Goal: Task Accomplishment & Management: Manage account settings

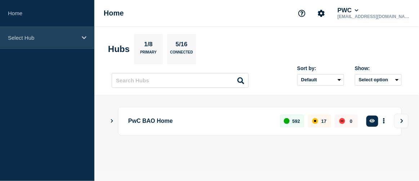
click at [85, 43] on div "Select Hub" at bounding box center [47, 38] width 94 height 22
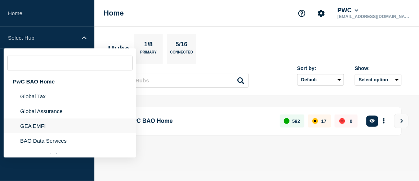
click at [45, 126] on li "GEA EMFI" at bounding box center [70, 125] width 133 height 15
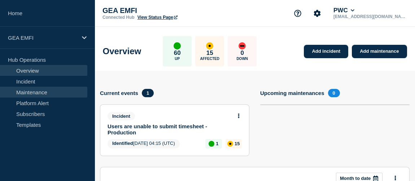
click at [39, 95] on link "Maintenance" at bounding box center [43, 92] width 87 height 11
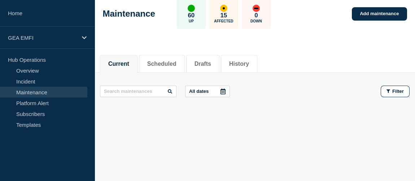
scroll to position [39, 0]
click at [373, 15] on link "Add maintenance" at bounding box center [379, 13] width 55 height 13
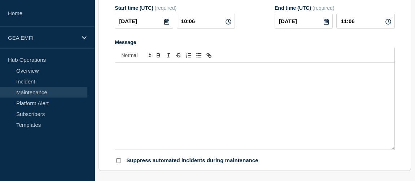
scroll to position [72, 0]
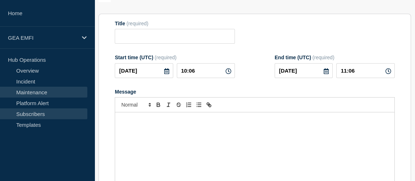
click at [44, 114] on link "Subscribers" at bounding box center [43, 113] width 87 height 11
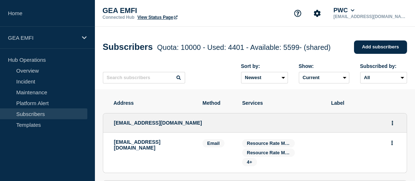
scroll to position [32, 0]
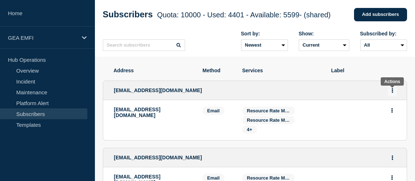
click at [388, 92] on button "Actions" at bounding box center [392, 90] width 9 height 11
click at [388, 113] on link "Edit" at bounding box center [389, 110] width 8 height 5
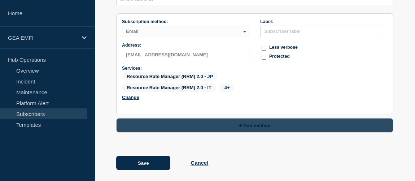
scroll to position [92, 0]
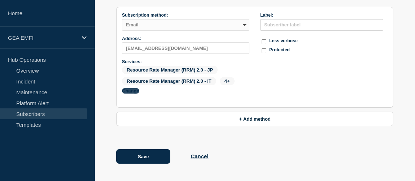
click at [132, 90] on button "Change" at bounding box center [130, 90] width 17 height 5
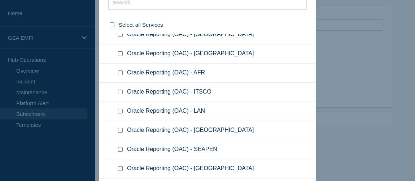
scroll to position [1447, 0]
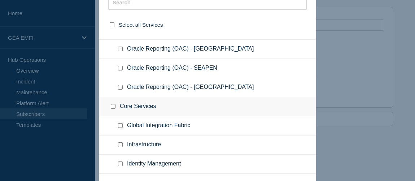
click at [121, 123] on input "Global Integration Fabric checkbox" at bounding box center [120, 125] width 5 height 5
checkbox input "true"
click at [122, 142] on input "Infrastructure checkbox" at bounding box center [120, 144] width 5 height 5
checkbox input "true"
click at [120, 161] on input "Identity Management checkbox" at bounding box center [120, 163] width 5 height 5
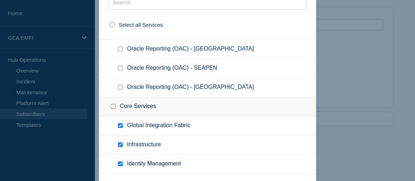
click at [120, 161] on input "Identity Management checkbox" at bounding box center [120, 163] width 5 height 5
click at [118, 161] on input "Identity Management checkbox" at bounding box center [120, 163] width 5 height 5
click at [120, 161] on input "Identity Management checkbox" at bounding box center [120, 163] width 5 height 5
checkbox input "true"
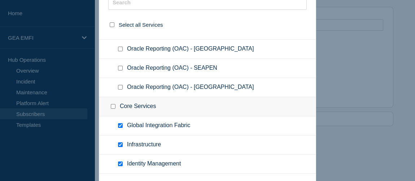
click at [118, 180] on input "Network Components checkbox" at bounding box center [120, 182] width 5 height 5
checkbox input "true"
click at [118, 180] on input "Network Components checkbox" at bounding box center [120, 182] width 5 height 5
checkbox input "false"
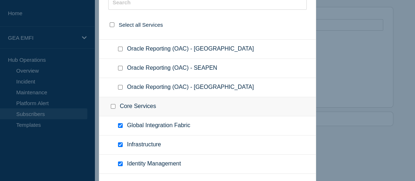
checkbox input "false"
click at [120, 180] on input "Network Components checkbox" at bounding box center [120, 182] width 5 height 5
checkbox input "true"
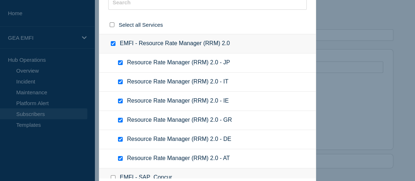
scroll to position [0, 0]
click at [347, 50] on div at bounding box center [207, 90] width 415 height 181
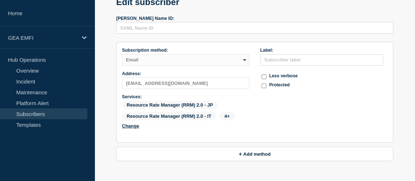
scroll to position [92, 0]
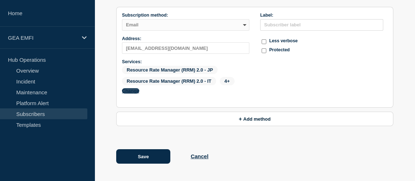
click at [136, 91] on button "Change" at bounding box center [130, 90] width 17 height 5
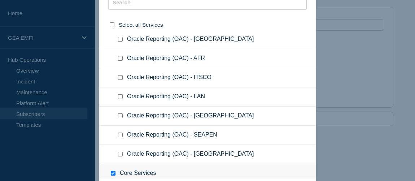
scroll to position [1447, 0]
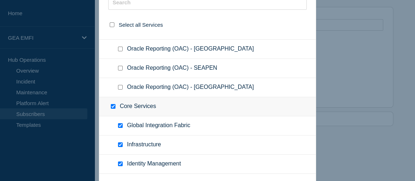
click at [339, 121] on div at bounding box center [207, 90] width 415 height 181
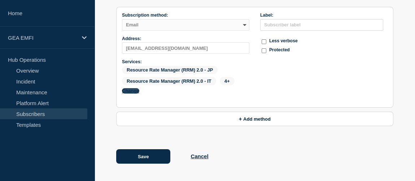
click at [133, 90] on button "Change" at bounding box center [130, 90] width 17 height 5
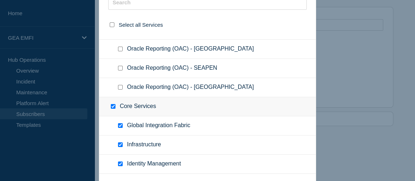
click at [348, 71] on div at bounding box center [207, 90] width 415 height 181
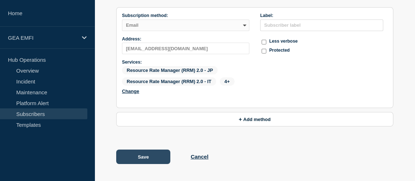
scroll to position [92, 0]
click at [155, 155] on button "Save" at bounding box center [143, 156] width 54 height 14
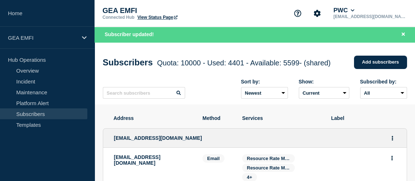
click at [40, 111] on link "Subscribers" at bounding box center [43, 113] width 87 height 11
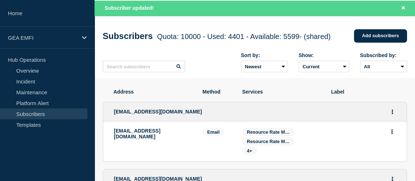
scroll to position [65, 0]
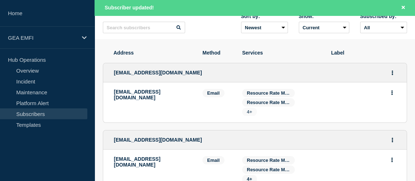
click at [247, 114] on span "4+" at bounding box center [249, 111] width 5 height 5
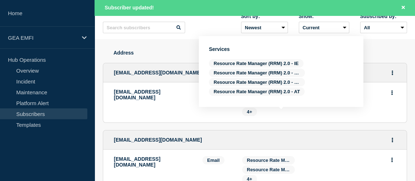
click at [187, 119] on li "gbl_ref_data_onboarding_team@pwc.com Email Email: gbl_ref_data_onboarding_team@…" at bounding box center [254, 102] width 303 height 40
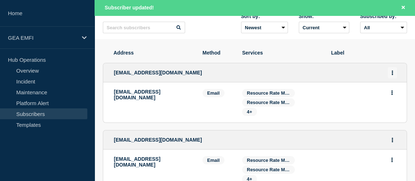
click at [392, 75] on icon "Actions" at bounding box center [392, 72] width 2 height 5
click at [389, 95] on link "Edit" at bounding box center [389, 92] width 8 height 5
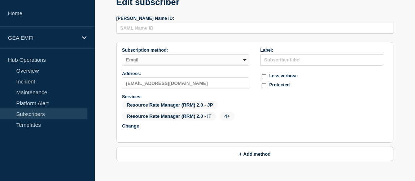
scroll to position [92, 0]
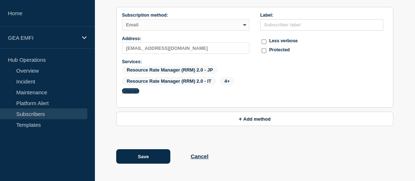
click at [127, 89] on button "Change" at bounding box center [130, 90] width 17 height 5
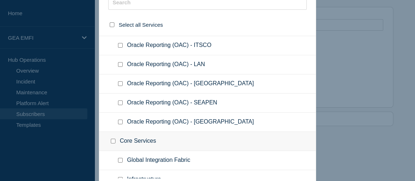
scroll to position [1447, 0]
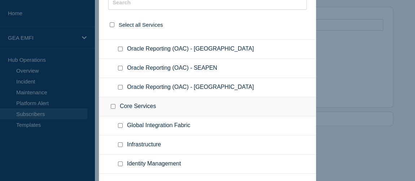
click at [120, 123] on input "Global Integration Fabric checkbox" at bounding box center [120, 125] width 5 height 5
checkbox input "true"
click at [120, 142] on input "Infrastructure checkbox" at bounding box center [120, 144] width 5 height 5
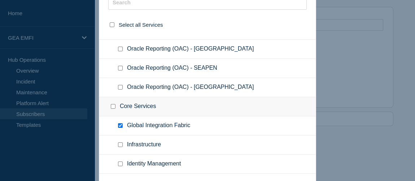
checkbox input "true"
click at [120, 161] on input "Identity Management checkbox" at bounding box center [120, 163] width 5 height 5
checkbox input "false"
click at [120, 180] on input "Network Components checkbox" at bounding box center [120, 182] width 5 height 5
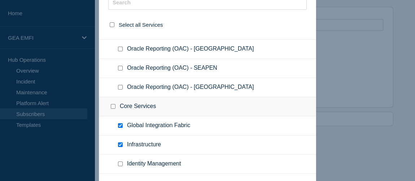
checkbox input "true"
click at [120, 161] on input "Identity Management checkbox" at bounding box center [120, 163] width 5 height 5
checkbox input "true"
click at [340, 154] on div at bounding box center [207, 90] width 415 height 181
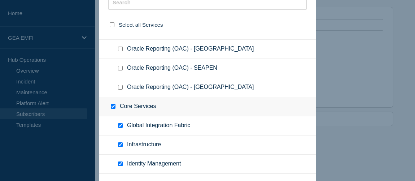
click at [340, 154] on div at bounding box center [207, 90] width 415 height 181
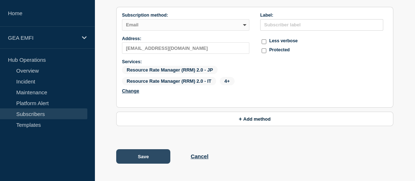
click at [165, 155] on button "Save" at bounding box center [143, 156] width 54 height 14
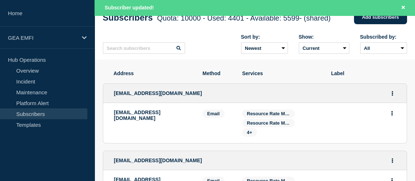
scroll to position [65, 0]
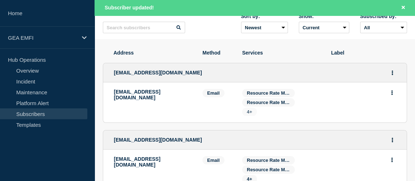
click at [246, 115] on span "4+" at bounding box center [249, 111] width 15 height 8
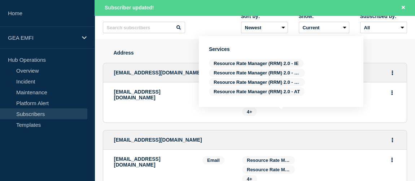
click at [285, 121] on li "gbl_ref_data_onboarding_team@pwc.com Email Email: gbl_ref_data_onboarding_team@…" at bounding box center [254, 102] width 303 height 40
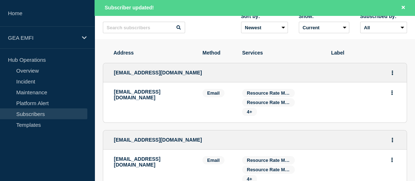
click at [165, 94] on p "gbl_ref_data_onboarding_team@pwc.com" at bounding box center [153, 95] width 78 height 12
click at [249, 114] on span "4+" at bounding box center [249, 111] width 5 height 5
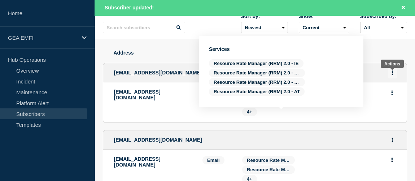
click at [392, 75] on icon "Actions" at bounding box center [391, 72] width 1 height 5
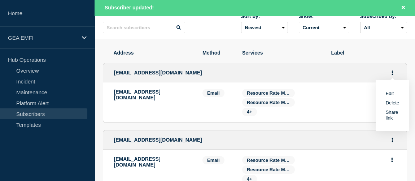
click at [390, 94] on link "Edit" at bounding box center [389, 92] width 8 height 5
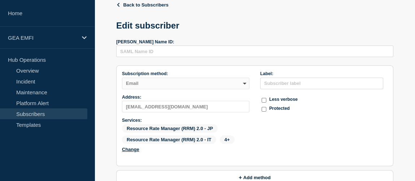
scroll to position [65, 0]
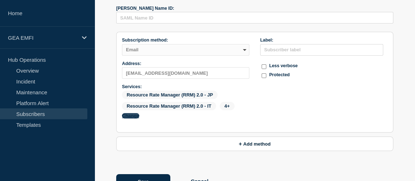
click at [132, 118] on button "Change" at bounding box center [130, 115] width 17 height 5
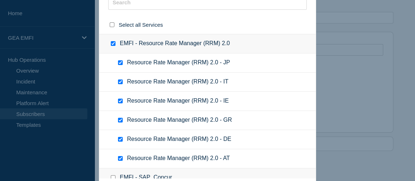
click at [119, 102] on input "Resource Rate Manager (RRM) 2.0 - IE checkbox" at bounding box center [120, 100] width 5 height 5
checkbox input "false"
click at [119, 102] on input "Resource Rate Manager (RRM) 2.0 - IE checkbox" at bounding box center [120, 100] width 5 height 5
checkbox input "true"
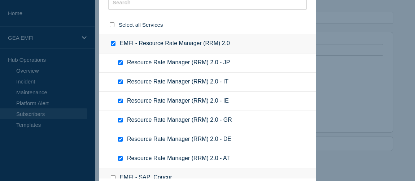
checkbox input "true"
click at [119, 101] on input "Resource Rate Manager (RRM) 2.0 - IE checkbox" at bounding box center [120, 100] width 5 height 5
checkbox input "false"
click at [119, 101] on input "Resource Rate Manager (RRM) 2.0 - IE checkbox" at bounding box center [120, 100] width 5 height 5
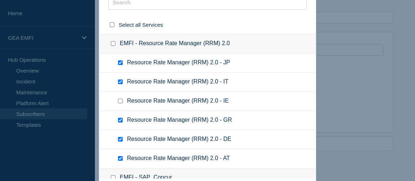
checkbox input "true"
click at [122, 100] on input "Resource Rate Manager (RRM) 2.0 - IE checkbox" at bounding box center [120, 100] width 5 height 5
checkbox input "false"
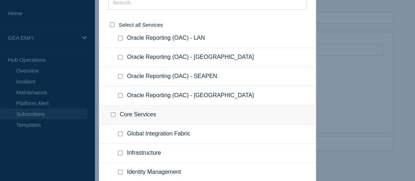
scroll to position [1447, 0]
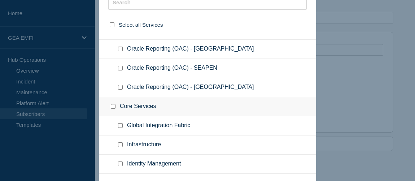
click at [113, 104] on input "Core Services checkbox" at bounding box center [113, 106] width 5 height 5
checkbox input "true"
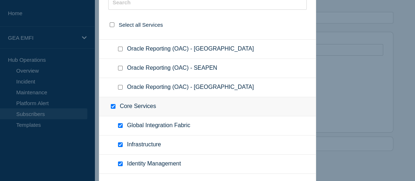
checkbox input "true"
click at [113, 104] on input "Core Services checkbox" at bounding box center [113, 106] width 5 height 5
checkbox input "false"
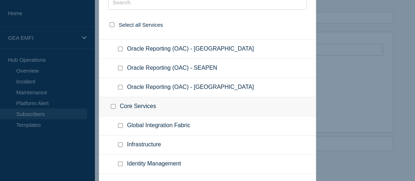
checkbox input "false"
click at [113, 104] on input "Core Services checkbox" at bounding box center [113, 106] width 5 height 5
checkbox input "true"
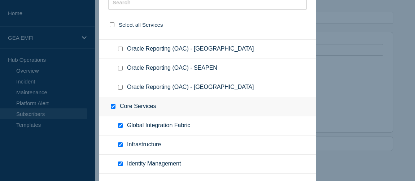
checkbox input "true"
click at [113, 104] on input "Core Services checkbox" at bounding box center [113, 106] width 5 height 5
checkbox input "false"
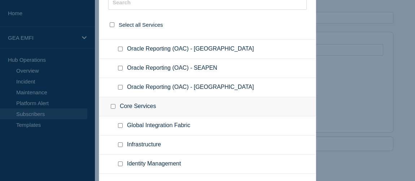
checkbox input "false"
click at [112, 104] on input "Core Services checkbox" at bounding box center [113, 106] width 5 height 5
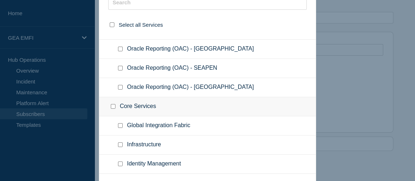
checkbox input "true"
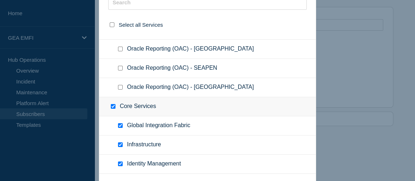
click at [345, 110] on div at bounding box center [207, 90] width 415 height 181
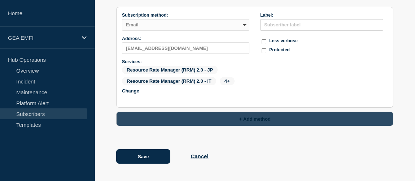
scroll to position [92, 0]
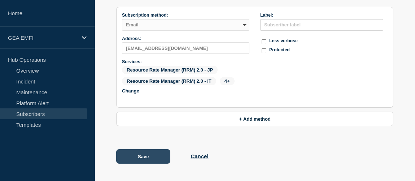
click at [163, 156] on button "Save" at bounding box center [143, 156] width 54 height 14
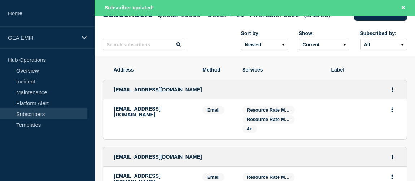
scroll to position [98, 0]
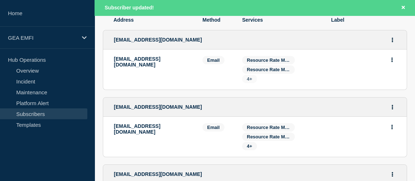
click at [248, 81] on span "4+" at bounding box center [249, 78] width 5 height 5
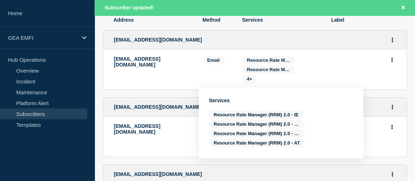
click at [306, 73] on div "Services: Resource Rate Manager (RRM) 2.0 - JP Resource Rate Manager (RRM) 2.0 …" at bounding box center [281, 69] width 78 height 27
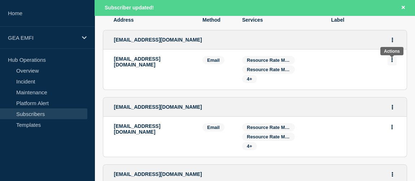
click at [390, 63] on button "Actions" at bounding box center [391, 59] width 9 height 11
click at [390, 41] on button "Actions" at bounding box center [392, 39] width 9 height 11
click at [388, 63] on link "Edit" at bounding box center [389, 60] width 8 height 5
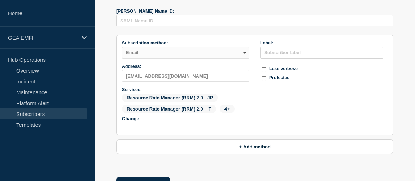
scroll to position [92, 0]
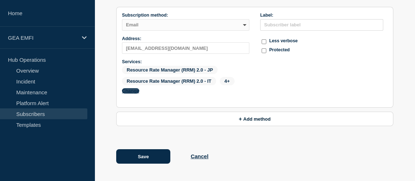
click at [132, 92] on button "Change" at bounding box center [130, 90] width 17 height 5
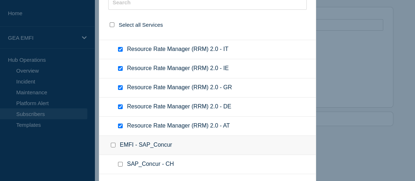
scroll to position [0, 0]
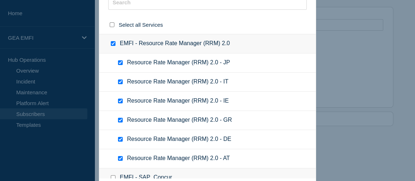
click at [111, 43] on input "EMFI - Resource Rate Manager (RRM) 2.0 checkbox" at bounding box center [113, 43] width 5 height 5
checkbox input "false"
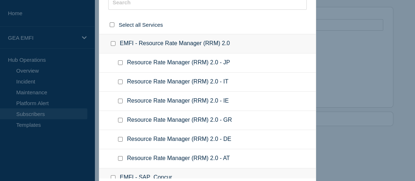
checkbox input "false"
click at [121, 62] on input "Resource Rate Manager (RRM) 2.0 - JP checkbox" at bounding box center [120, 62] width 5 height 5
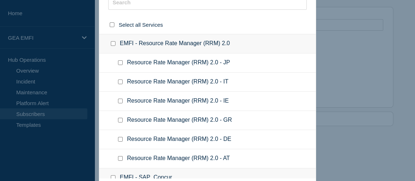
click at [120, 63] on input "Resource Rate Manager (RRM) 2.0 - JP checkbox" at bounding box center [120, 62] width 5 height 5
click at [122, 66] on ul "Resource Rate Manager (RRM) 2.0 - JP" at bounding box center [207, 62] width 216 height 19
click at [120, 62] on input "Resource Rate Manager (RRM) 2.0 - JP checkbox" at bounding box center [120, 62] width 5 height 5
checkbox input "true"
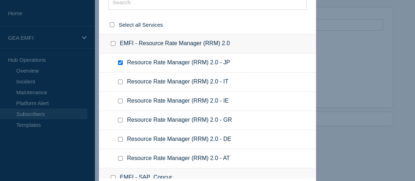
click at [120, 82] on input "Resource Rate Manager (RRM) 2.0 - IT checkbox" at bounding box center [120, 81] width 5 height 5
checkbox input "true"
click at [121, 116] on div at bounding box center [121, 119] width 10 height 7
click at [120, 119] on input "Resource Rate Manager (RRM) 2.0 - GR checkbox" at bounding box center [120, 120] width 5 height 5
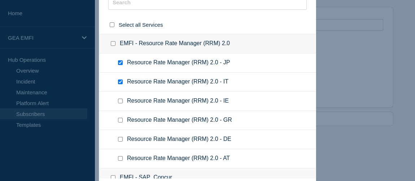
checkbox input "true"
click at [121, 139] on input "Resource Rate Manager (RRM) 2.0 - DE checkbox" at bounding box center [120, 139] width 5 height 5
checkbox input "true"
click at [122, 157] on input "Resource Rate Manager (RRM) 2.0 - AT checkbox" at bounding box center [120, 158] width 5 height 5
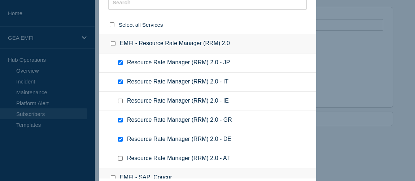
click at [121, 160] on div at bounding box center [121, 158] width 10 height 7
click at [121, 158] on input "Resource Rate Manager (RRM) 2.0 - AT checkbox" at bounding box center [120, 158] width 5 height 5
checkbox input "true"
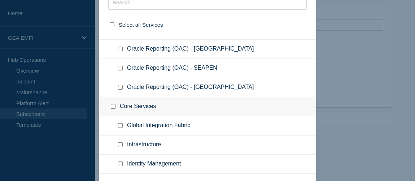
scroll to position [1447, 0]
click at [111, 104] on input "Core Services checkbox" at bounding box center [113, 106] width 5 height 5
checkbox input "true"
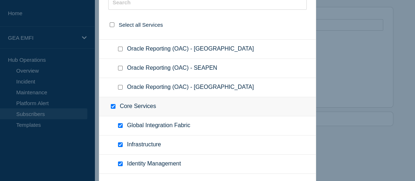
checkbox input "true"
click at [340, 142] on div at bounding box center [207, 90] width 415 height 181
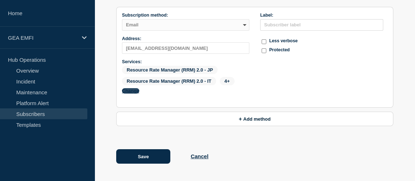
click at [131, 91] on button "Change" at bounding box center [130, 90] width 17 height 5
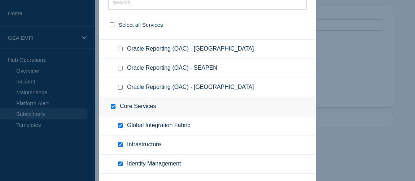
click at [378, 64] on div at bounding box center [207, 90] width 415 height 181
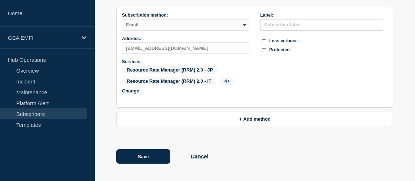
drag, startPoint x: 378, startPoint y: 64, endPoint x: 364, endPoint y: 51, distance: 18.6
click at [370, 56] on div "Label: Less verbose Protected" at bounding box center [323, 57] width 127 height 89
click at [273, 128] on li "SAML Name ID: Subscription method: Email SMS Webhook Slack Teams Address: gbl_r…" at bounding box center [254, 54] width 277 height 152
click at [260, 152] on div "Save Cancel" at bounding box center [254, 156] width 277 height 14
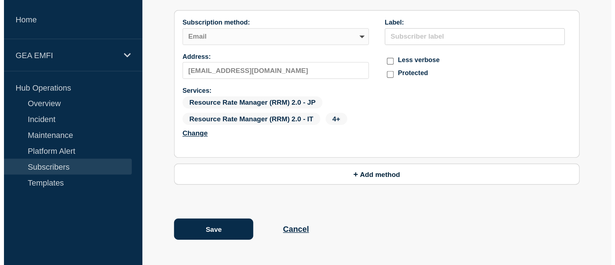
scroll to position [0, 0]
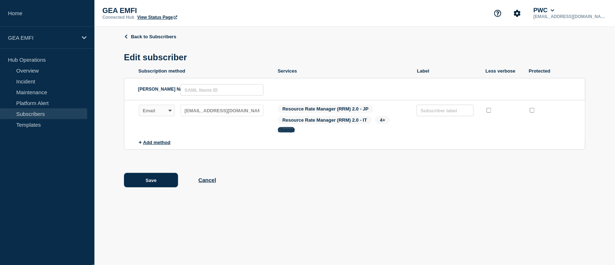
click at [284, 132] on button "Change" at bounding box center [286, 129] width 17 height 5
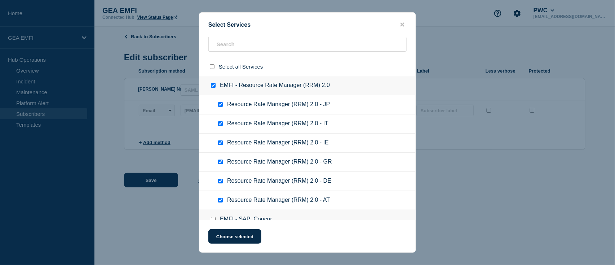
drag, startPoint x: 220, startPoint y: 143, endPoint x: 214, endPoint y: 143, distance: 6.1
click at [219, 143] on input "Resource Rate Manager (RRM) 2.0 - IE checkbox" at bounding box center [220, 142] width 5 height 5
checkbox input "false"
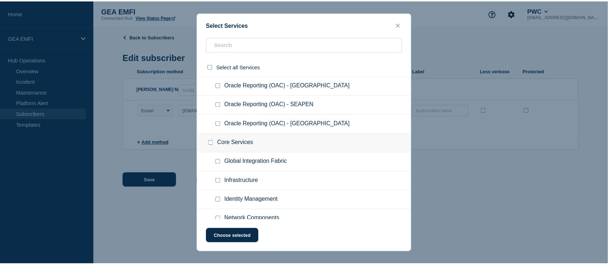
scroll to position [1458, 0]
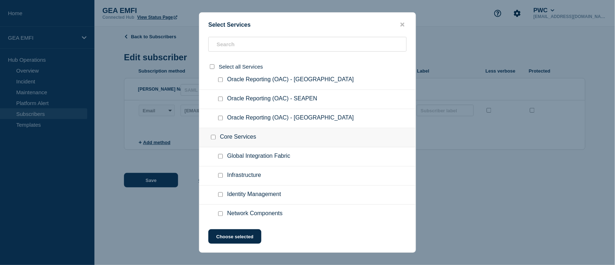
click at [211, 135] on input "Core Services checkbox" at bounding box center [213, 137] width 5 height 5
checkbox input "true"
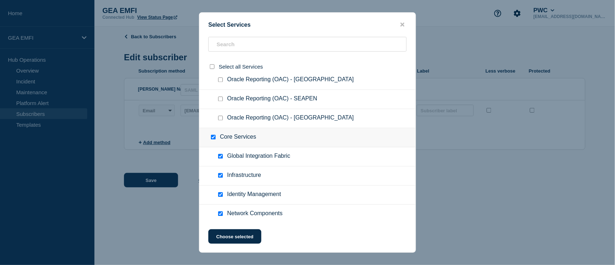
checkbox input "true"
click at [211, 135] on input "Core Services checkbox" at bounding box center [213, 137] width 5 height 5
checkbox input "false"
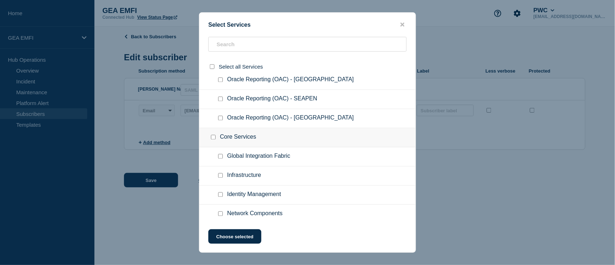
checkbox input "false"
click at [212, 135] on input "Core Services checkbox" at bounding box center [213, 137] width 5 height 5
checkbox input "true"
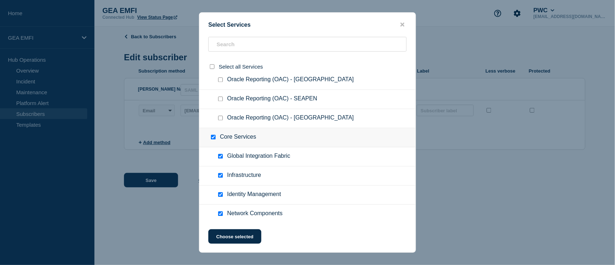
checkbox input "true"
click at [233, 180] on button "Choose selected" at bounding box center [234, 236] width 53 height 14
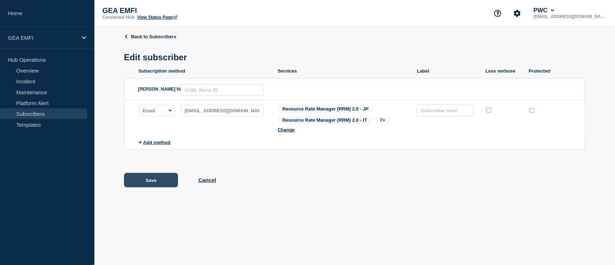
click at [154, 180] on button "Save" at bounding box center [151, 180] width 54 height 14
